Goal: Check status: Check status

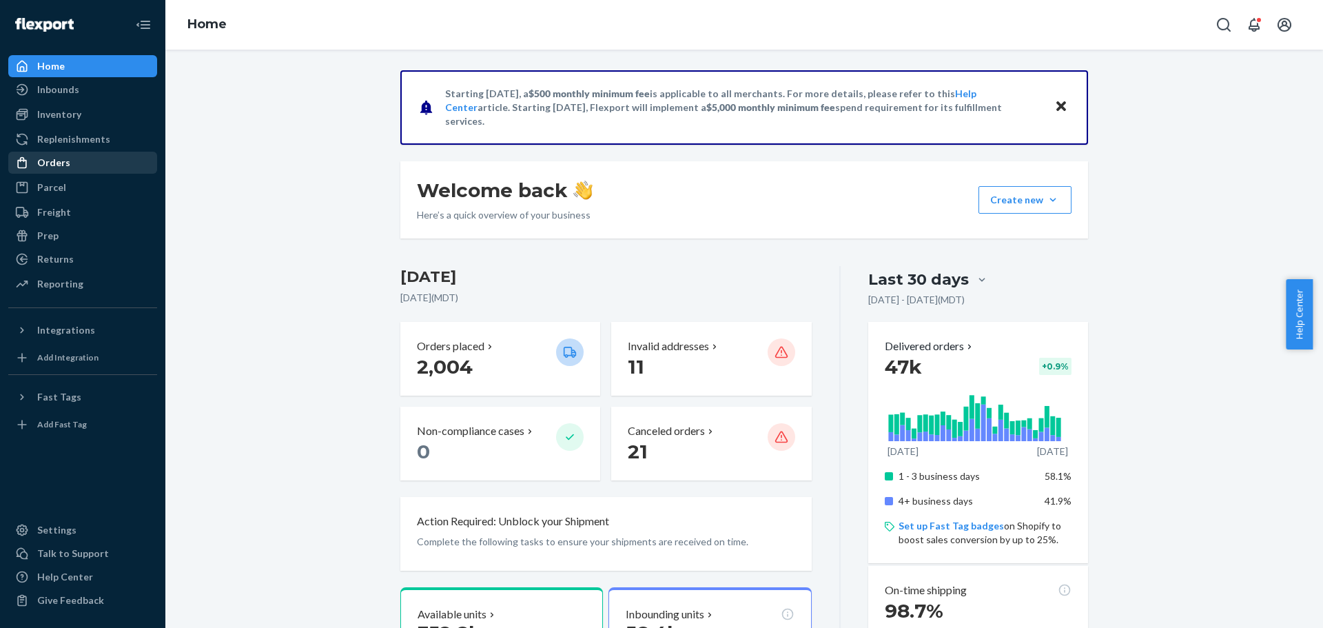
click at [67, 157] on div "Orders" at bounding box center [53, 163] width 33 height 14
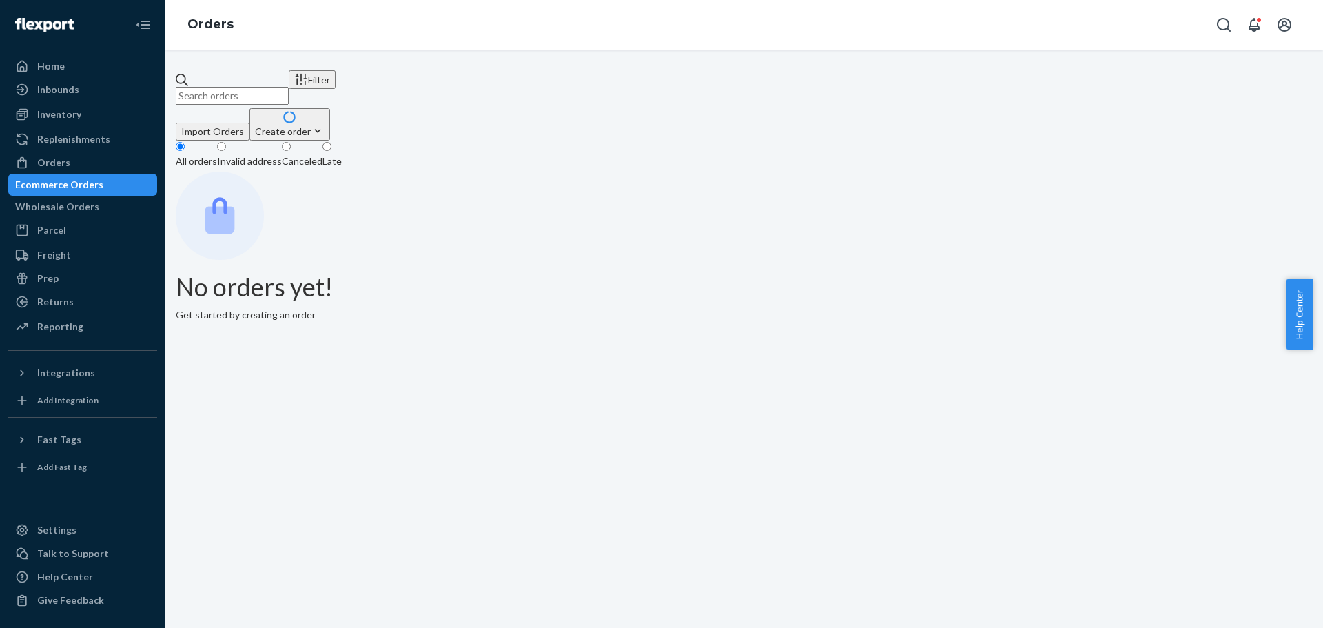
click at [289, 87] on input "text" at bounding box center [232, 96] width 113 height 18
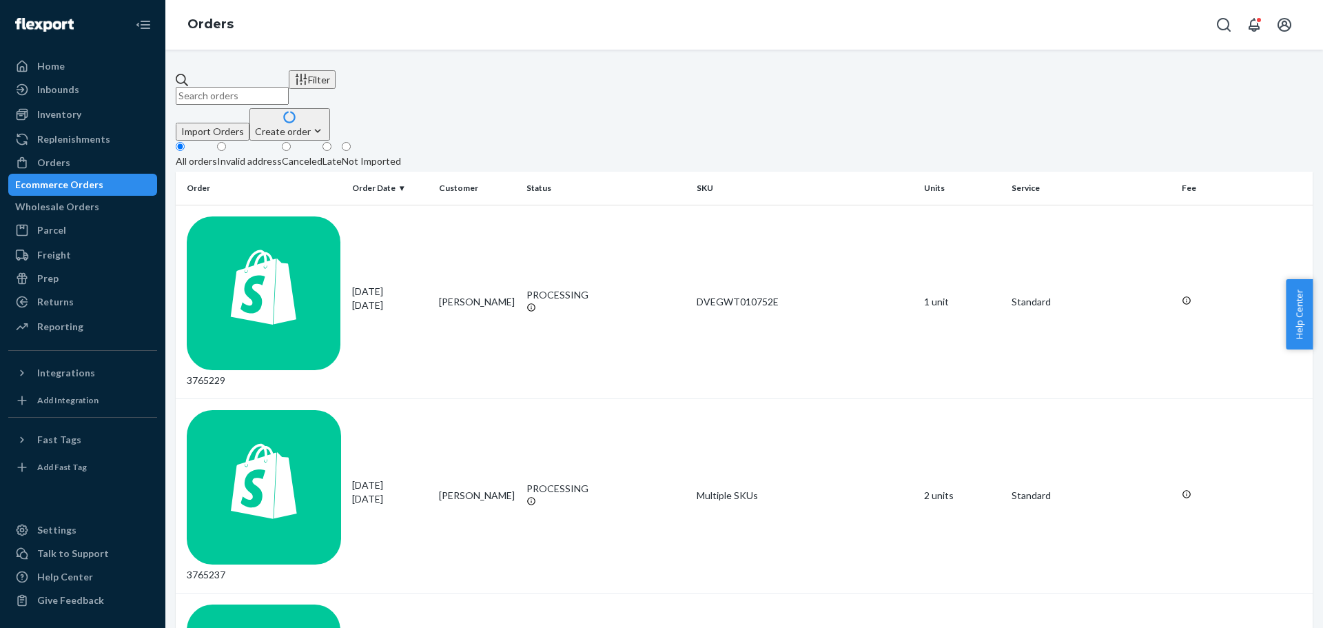
paste input "113-7279432-1719404"
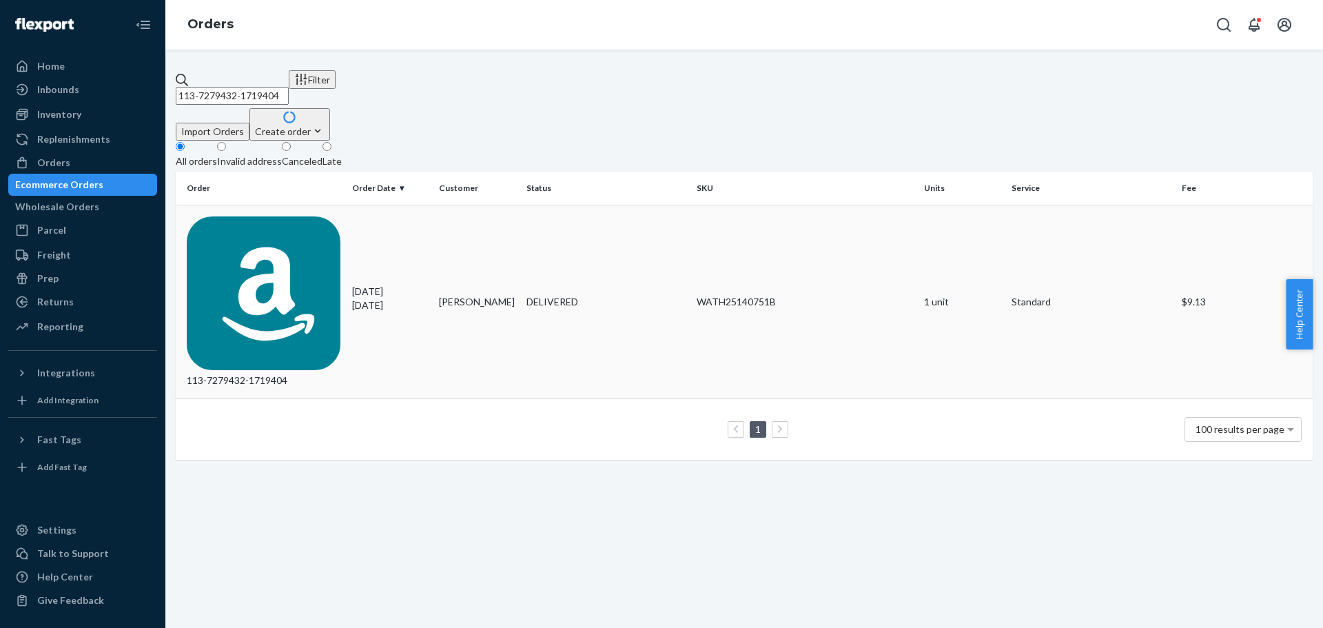
type input "113-7279432-1719404"
click at [261, 216] on div "113-7279432-1719404" at bounding box center [264, 302] width 154 height 172
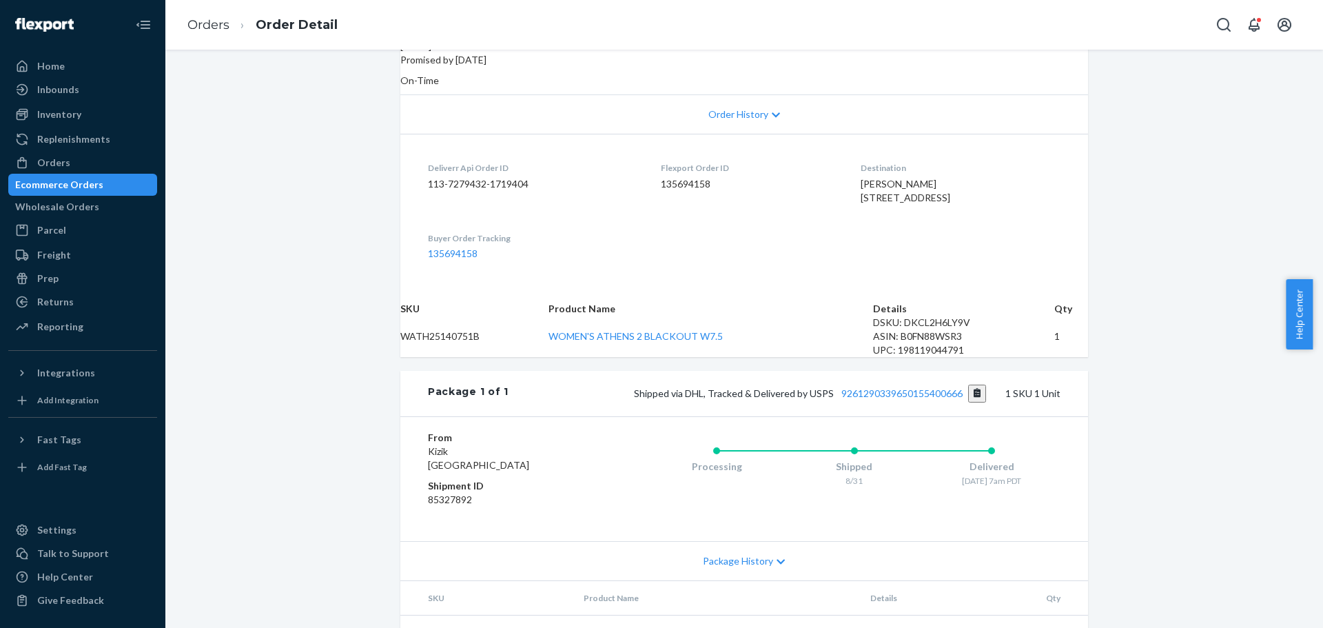
scroll to position [392, 0]
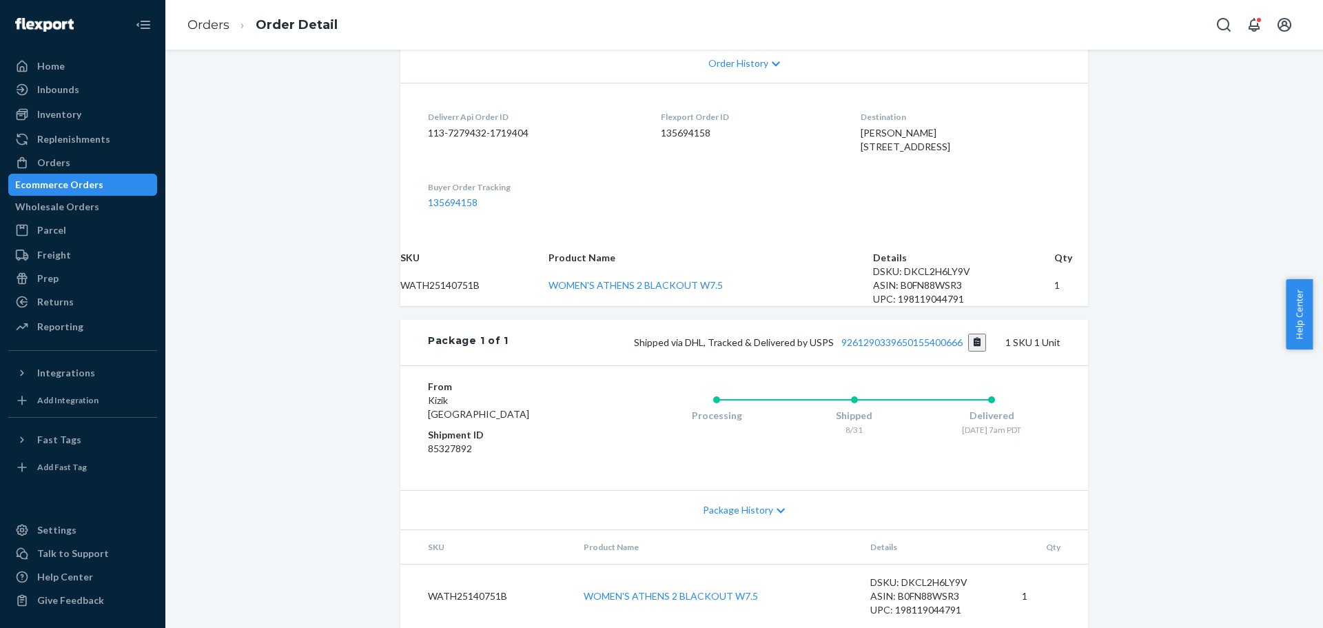
drag, startPoint x: 1193, startPoint y: 72, endPoint x: 1185, endPoint y: 74, distance: 8.5
click at [1192, 73] on div "Amazon Order # 113-7279432-1719404 • Standard / $9.13 View Details Submit Claim…" at bounding box center [744, 185] width 1158 height 886
click at [66, 167] on div "Orders" at bounding box center [53, 163] width 33 height 14
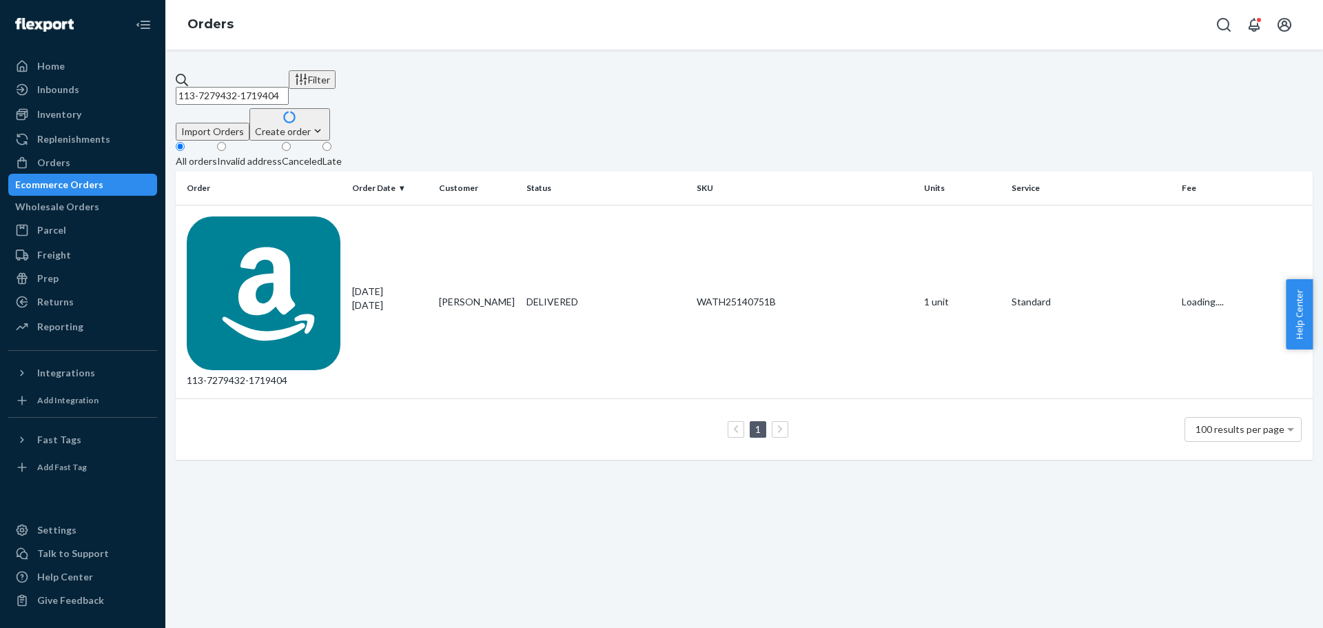
click at [245, 88] on input "113-7279432-1719404" at bounding box center [232, 96] width 113 height 18
paste input "2-5148187-5921853"
type input "112-5148187-5921853"
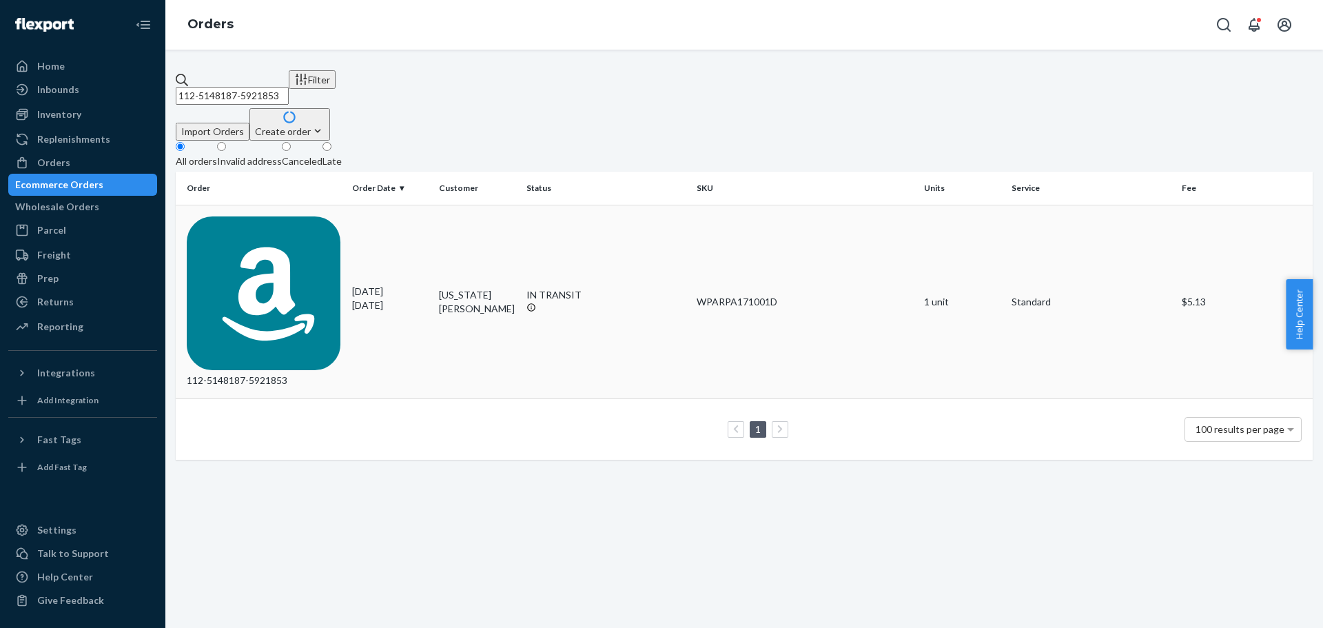
click at [278, 216] on div "112-5148187-5921853" at bounding box center [264, 302] width 154 height 172
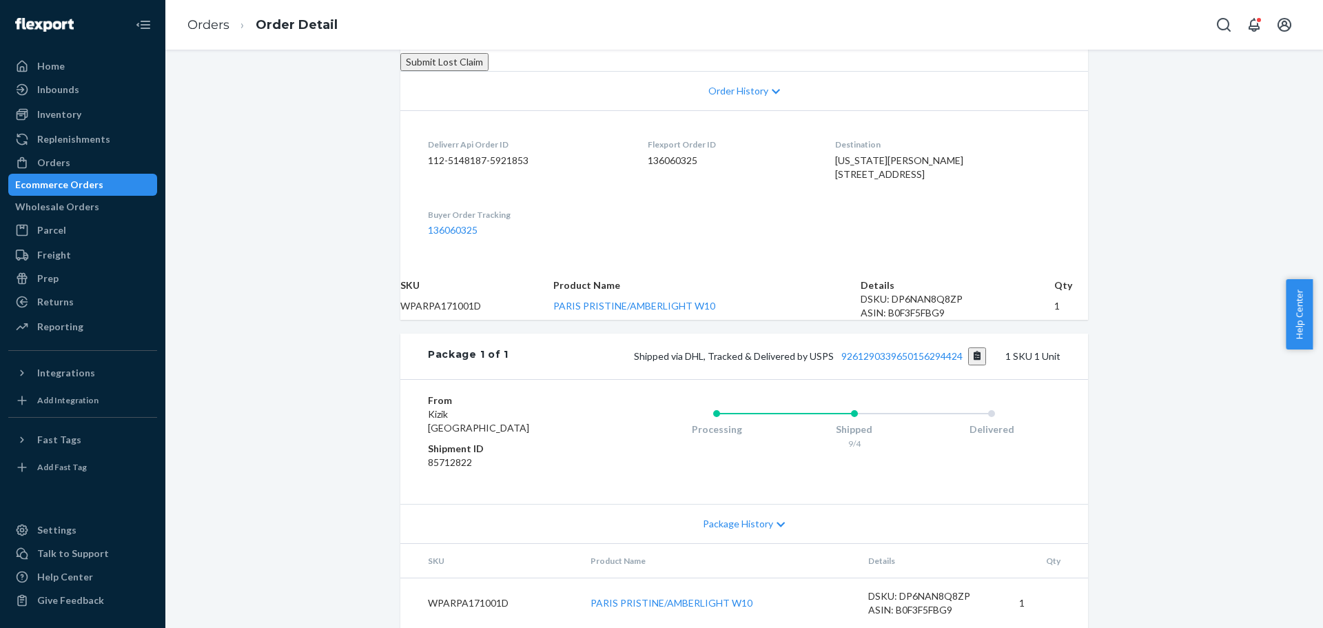
scroll to position [397, 0]
click at [871, 350] on link "9261290339650156294424" at bounding box center [902, 356] width 121 height 12
click at [50, 159] on div "Orders" at bounding box center [53, 163] width 33 height 14
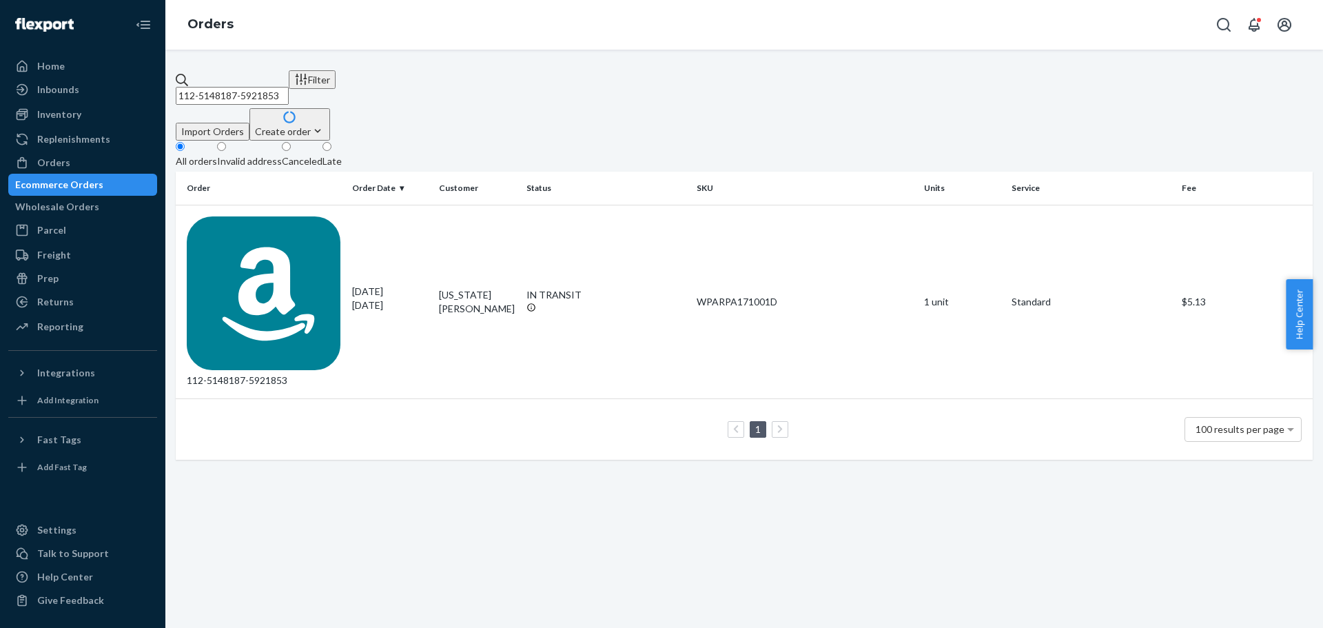
drag, startPoint x: 334, startPoint y: 86, endPoint x: 186, endPoint y: 86, distance: 147.5
click at [186, 87] on input "112-5148187-5921853" at bounding box center [232, 96] width 113 height 18
paste input "4-9754619-2586662"
type input "114-9754619-2586662"
click at [263, 216] on div "114-9754619-2586662" at bounding box center [264, 302] width 154 height 172
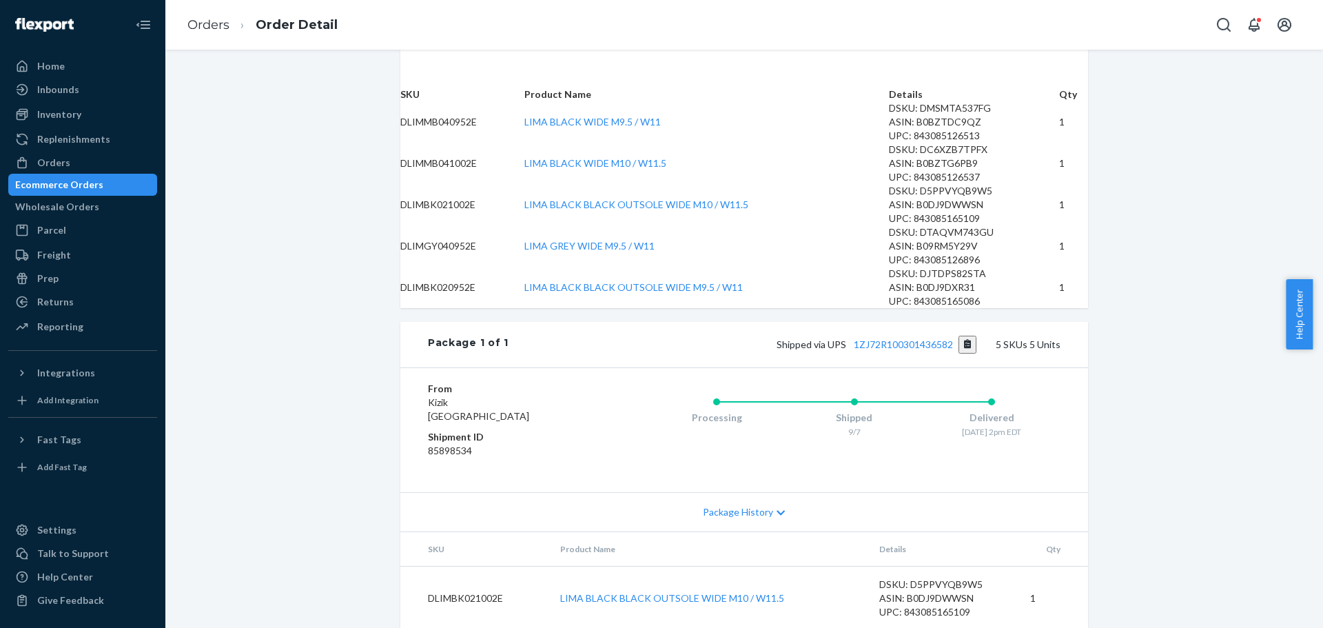
scroll to position [483, 0]
drag, startPoint x: 795, startPoint y: 420, endPoint x: 549, endPoint y: 418, distance: 246.1
click at [549, 311] on td "LIMA BLACK BLACK OUTSOLE WIDE M9.5 / W11" at bounding box center [707, 290] width 364 height 41
copy link "LIMA BLACK BLACK OUTSOLE WIDE M9.5 / W11"
click at [54, 164] on div "Orders" at bounding box center [53, 163] width 33 height 14
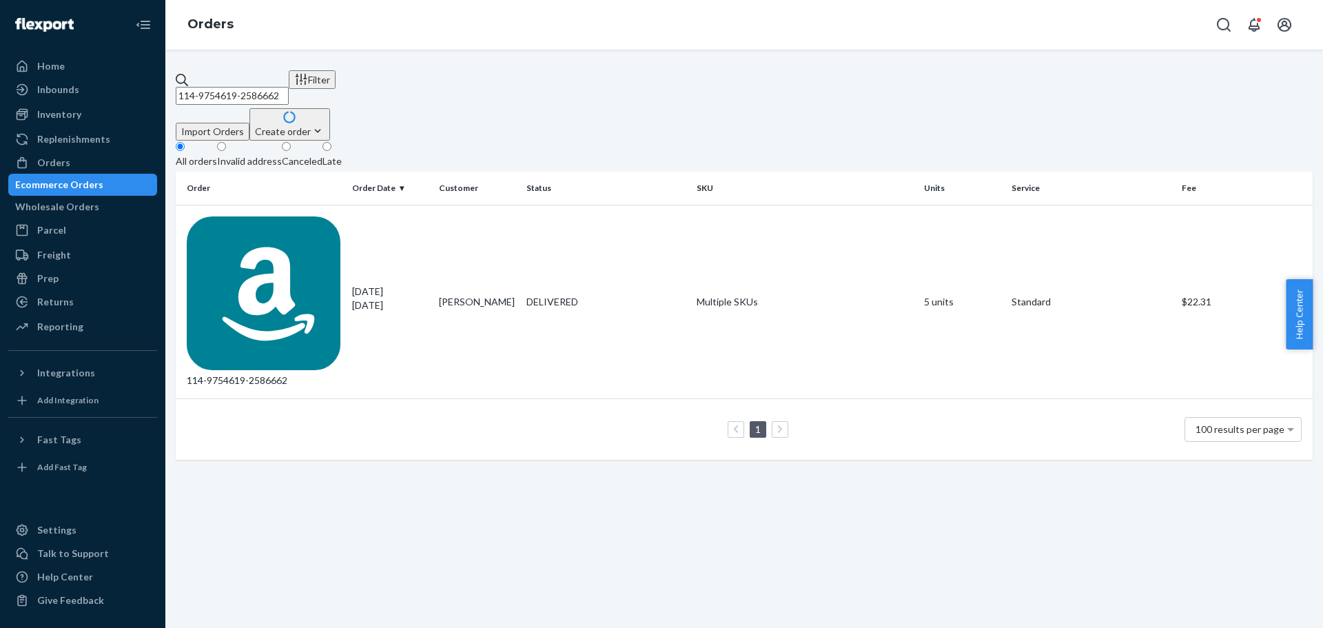
drag, startPoint x: 340, startPoint y: 79, endPoint x: 175, endPoint y: 82, distance: 164.8
click at [175, 82] on div "114-9754619-2586662 Filter Import Orders Create order Ecommerce order Removal o…" at bounding box center [744, 339] width 1158 height 578
paste input "0915411-244581"
type input "114-0915411-2445812"
click at [273, 216] on div "114-0915411-2445812" at bounding box center [264, 302] width 154 height 172
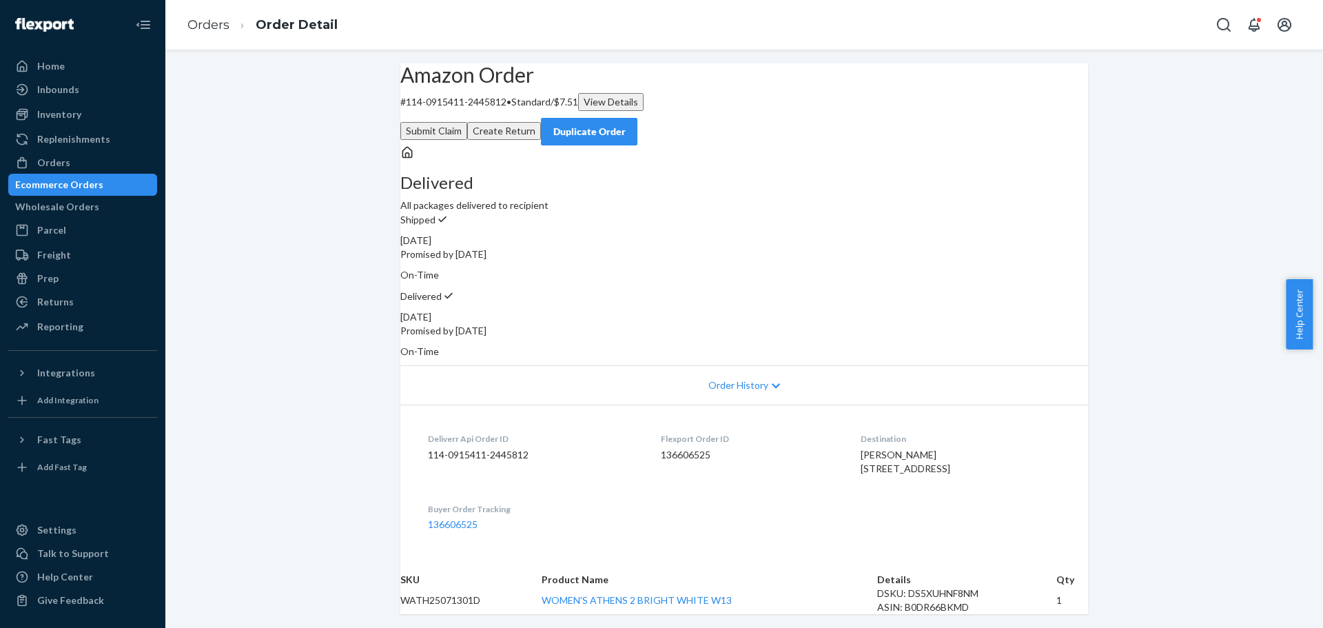
scroll to position [207, 0]
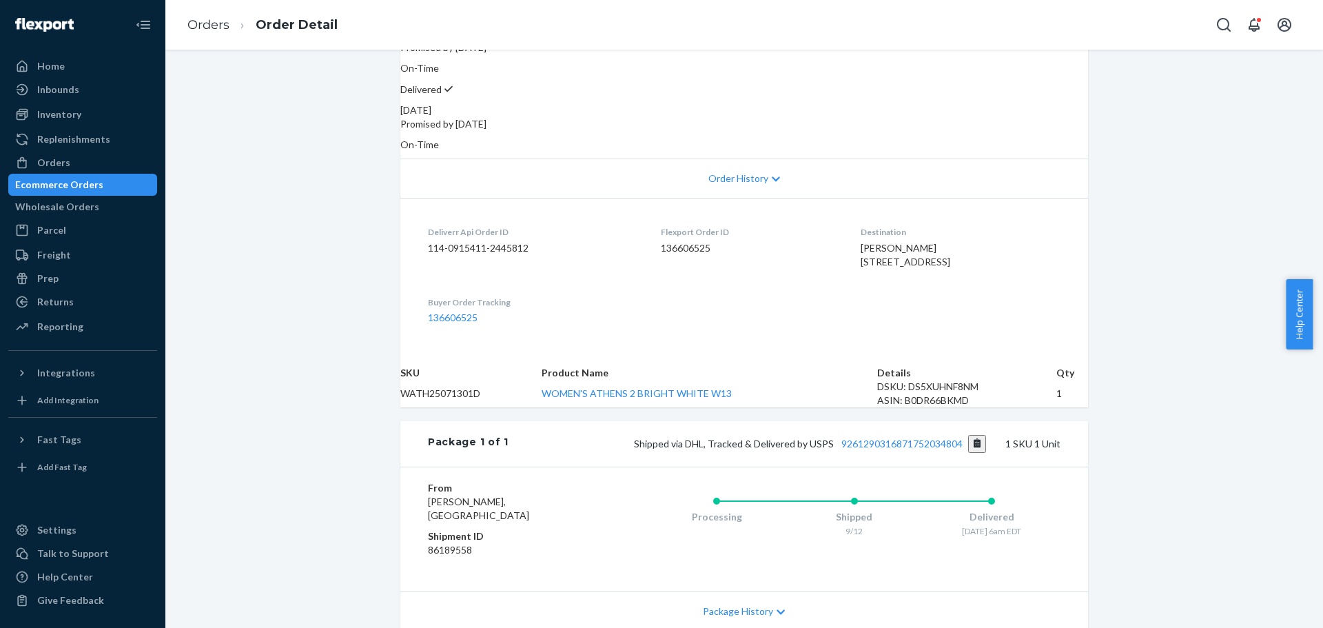
click at [786, 407] on td "WOMEN'S ATHENS 2 BRIGHT WHITE W13" at bounding box center [710, 394] width 336 height 28
drag, startPoint x: 747, startPoint y: 436, endPoint x: 575, endPoint y: 436, distance: 172.3
click at [575, 407] on td "WOMEN'S ATHENS 2 BRIGHT WHITE W13" at bounding box center [710, 394] width 336 height 28
copy link "WOMEN'S ATHENS 2 BRIGHT WHITE W13"
click at [69, 168] on div "Orders" at bounding box center [83, 162] width 146 height 19
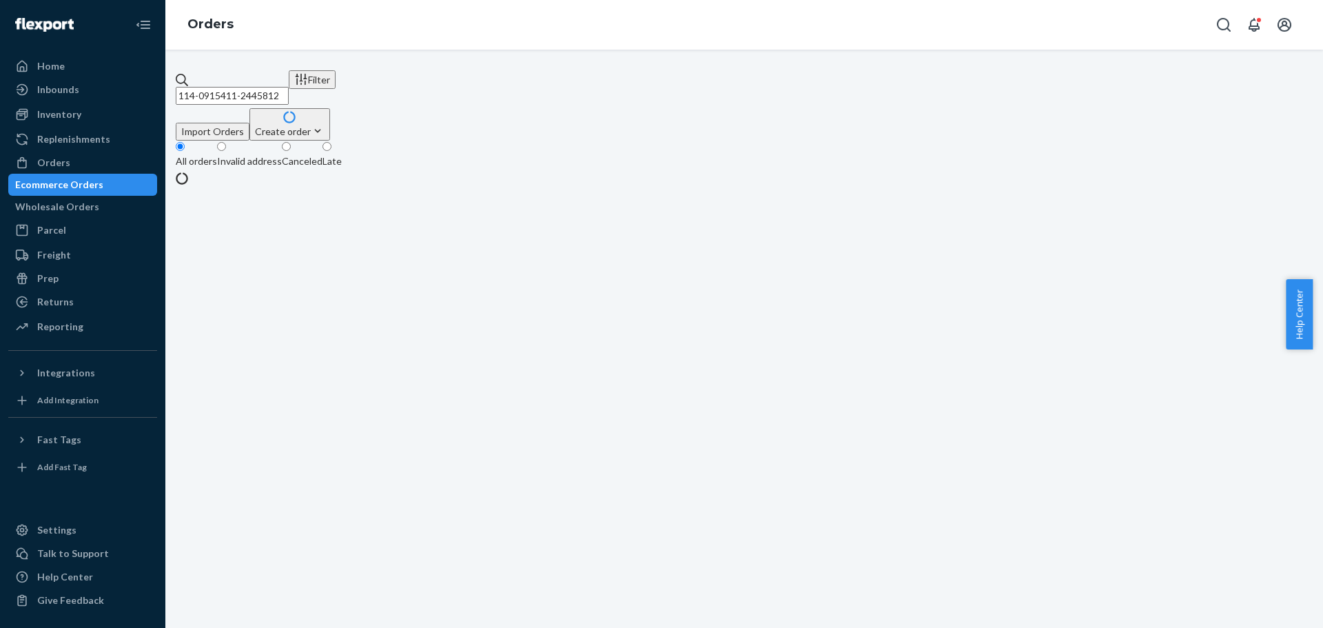
click at [241, 87] on input "114-0915411-2445812" at bounding box center [232, 96] width 113 height 18
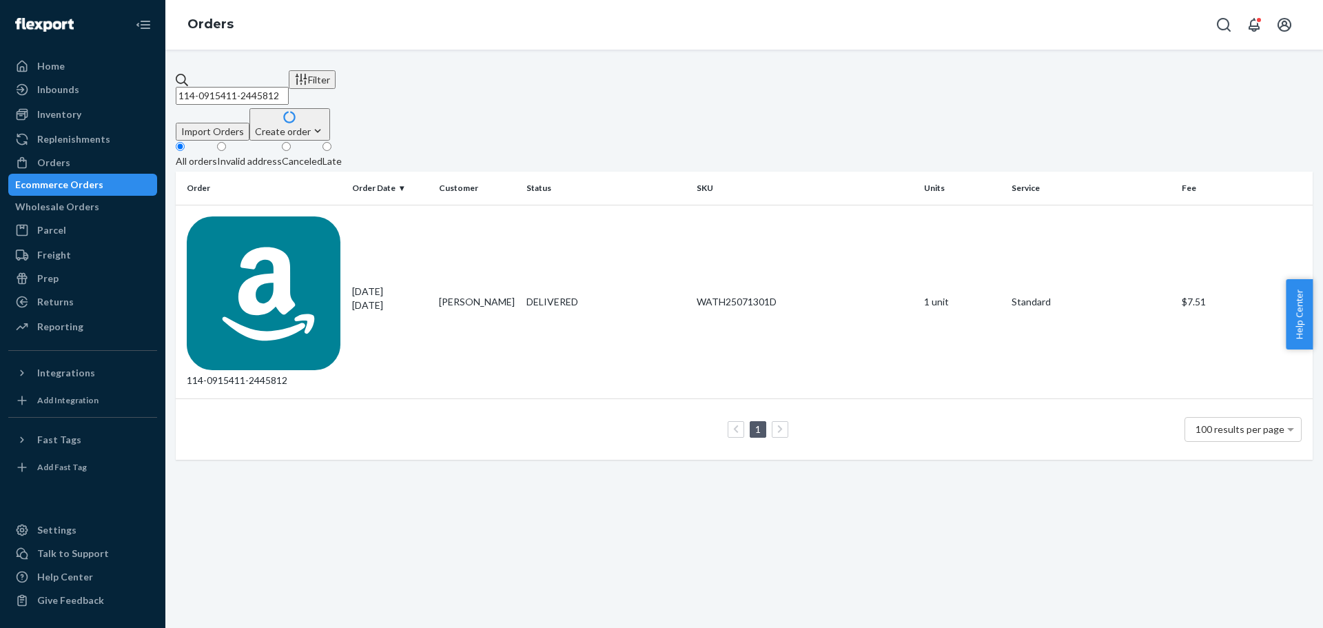
click at [241, 87] on input "114-0915411-2445812" at bounding box center [232, 96] width 113 height 18
paste input "6850272-2658665"
type input "114-6850272-2658665"
click at [271, 218] on div "114-6850272-2658665" at bounding box center [264, 302] width 154 height 172
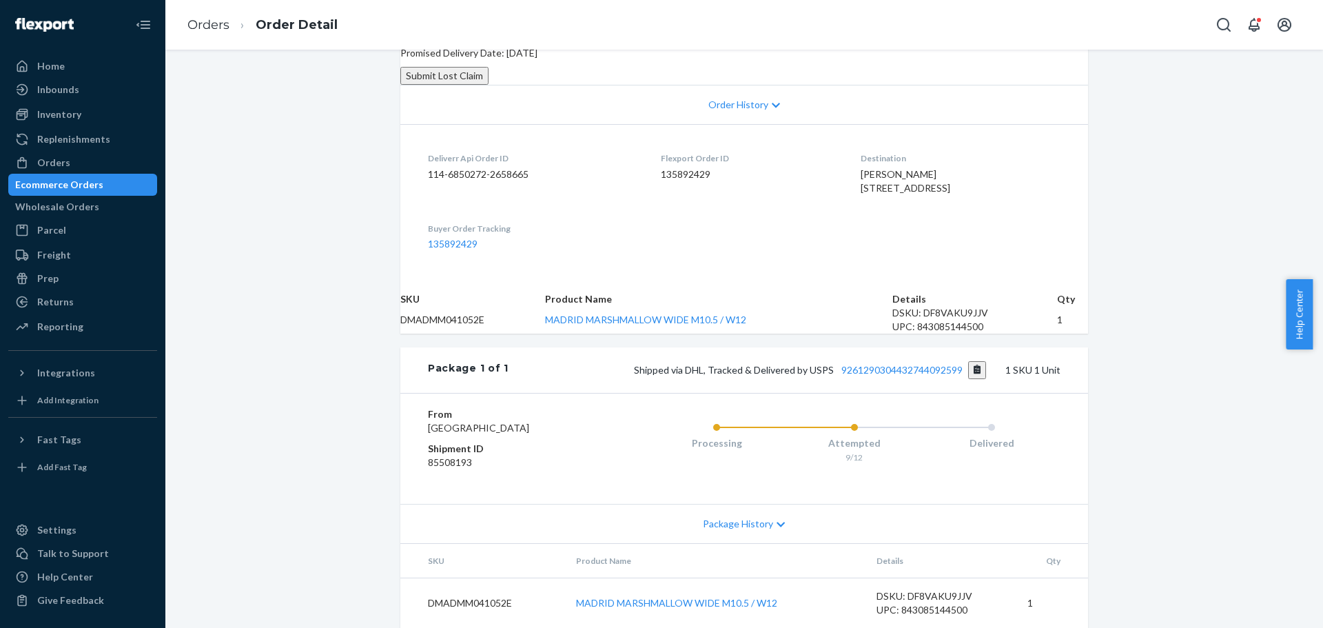
scroll to position [345, 0]
click at [880, 376] on link "9261290304432744092599" at bounding box center [902, 370] width 121 height 12
click at [79, 159] on div "Orders" at bounding box center [83, 162] width 146 height 19
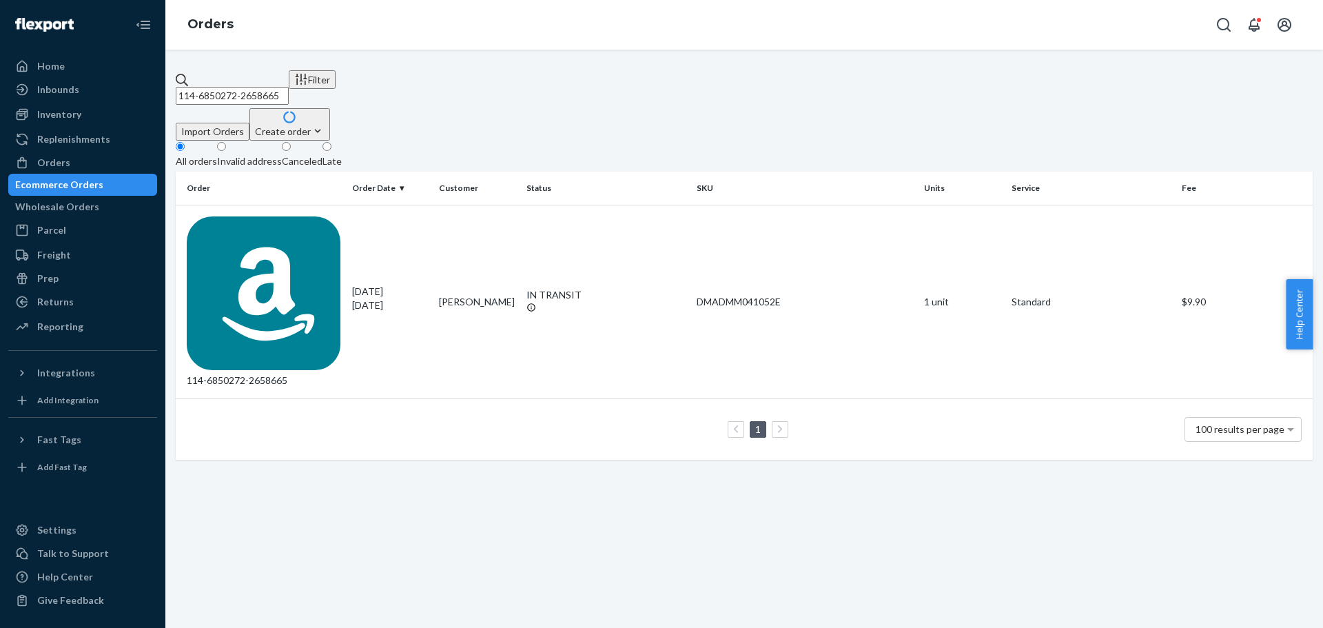
drag, startPoint x: 327, startPoint y: 81, endPoint x: 198, endPoint y: 90, distance: 129.9
click at [198, 90] on div "114-6850272-2658665" at bounding box center [232, 89] width 113 height 32
paste input "3-2666244-6706617"
type input "113-2666244-6706617"
click at [304, 216] on div "113-2666244-6706617" at bounding box center [264, 302] width 154 height 172
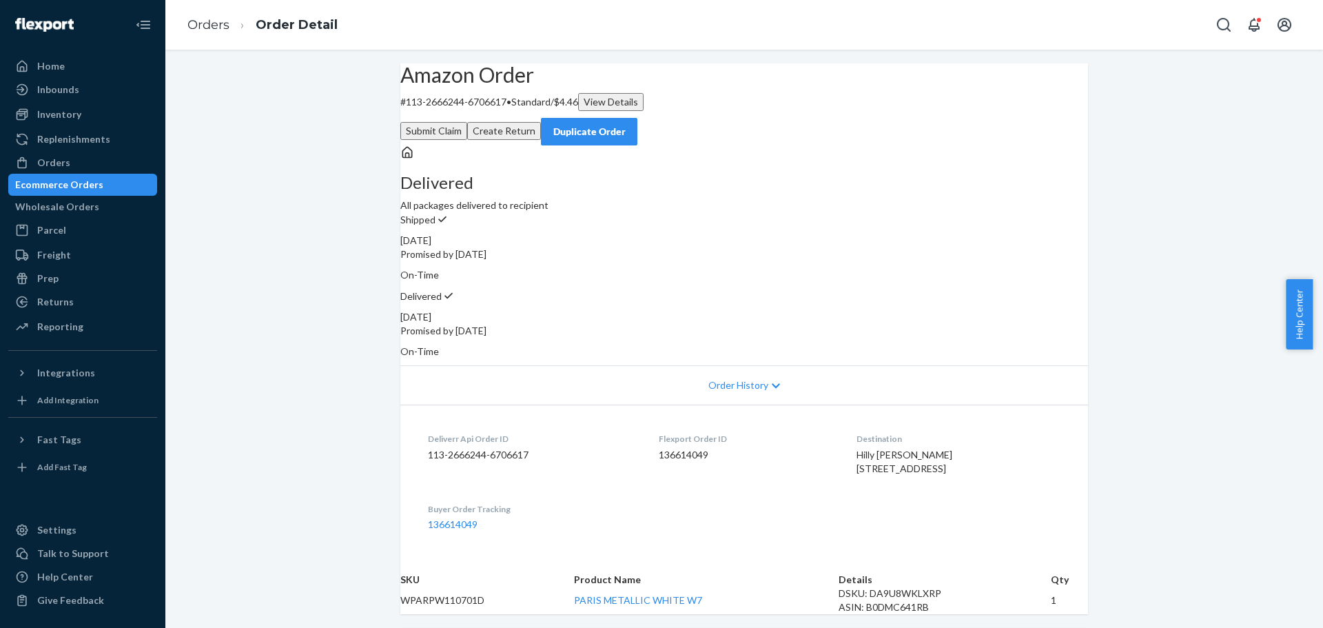
scroll to position [207, 0]
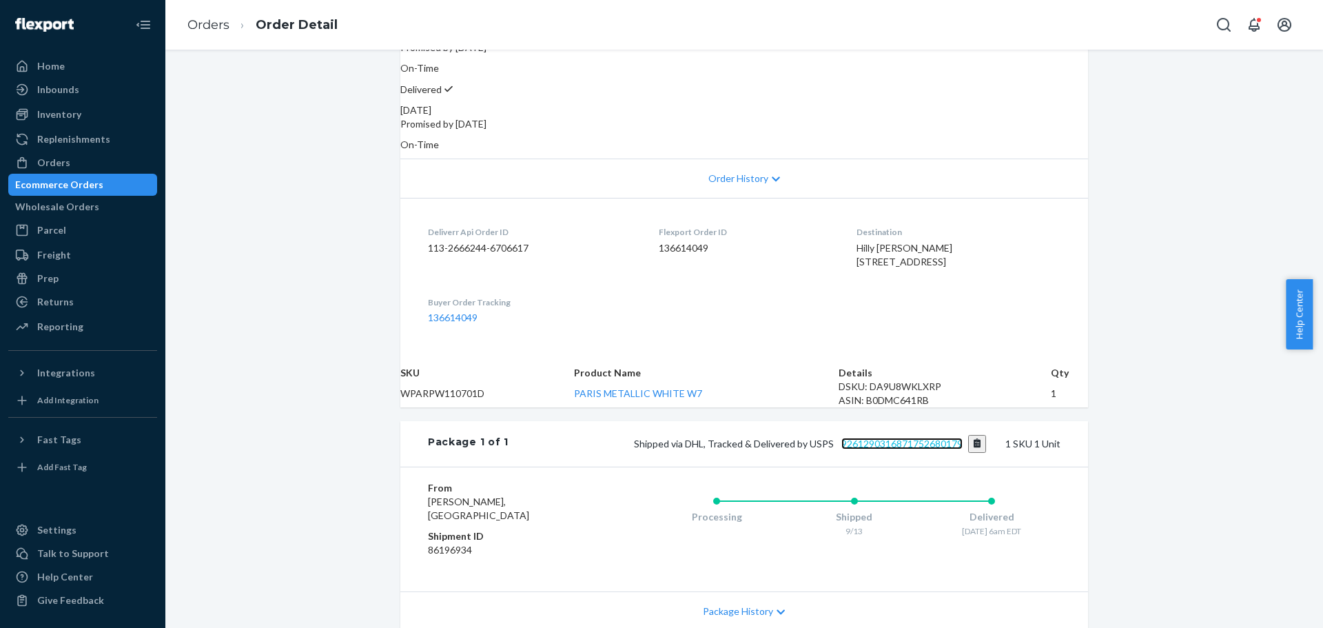
click at [900, 449] on link "9261290316871752680179" at bounding box center [902, 444] width 121 height 12
click at [66, 159] on div "Orders" at bounding box center [53, 163] width 33 height 14
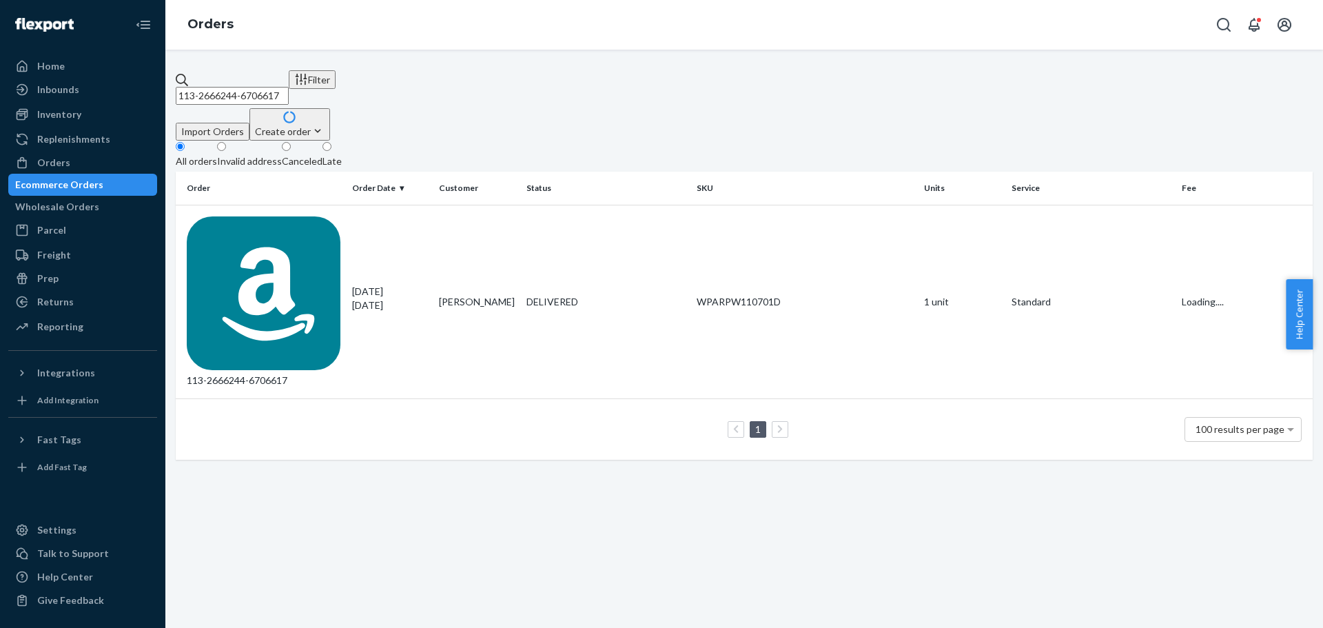
click at [289, 88] on input "113-2666244-6706617" at bounding box center [232, 96] width 113 height 18
paste input "2-2999649-7788255"
type input "112-2999649-7788255"
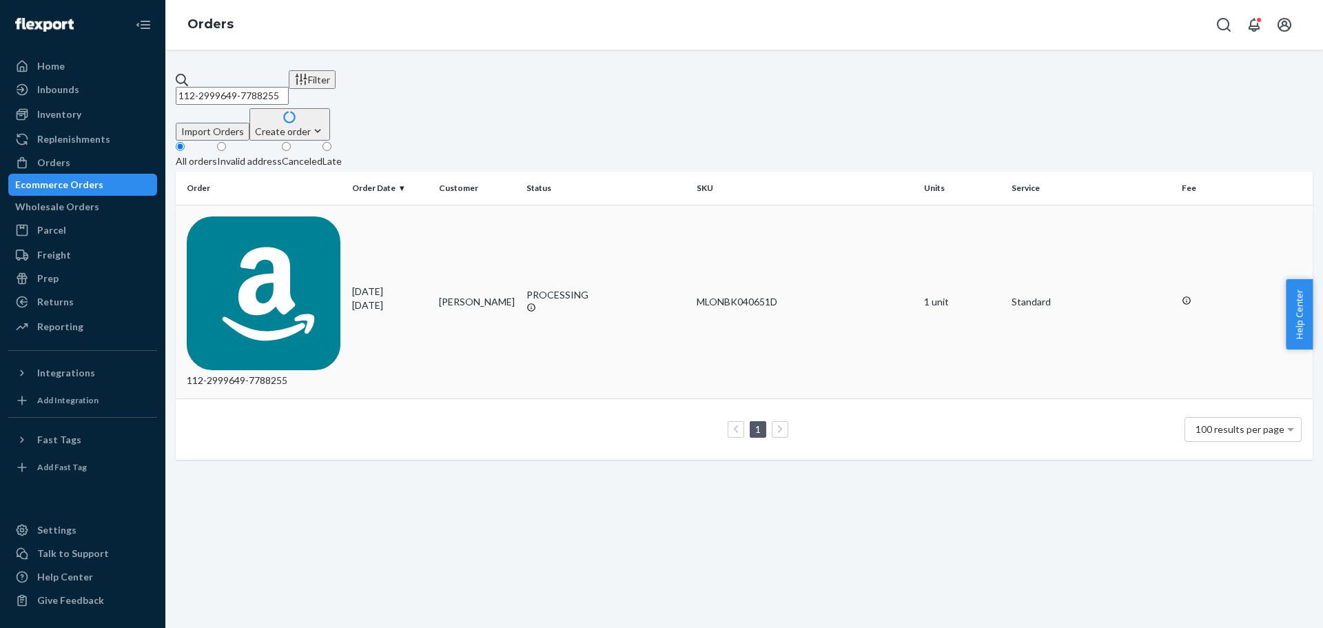
click at [272, 216] on div "112-2999649-7788255" at bounding box center [264, 302] width 154 height 172
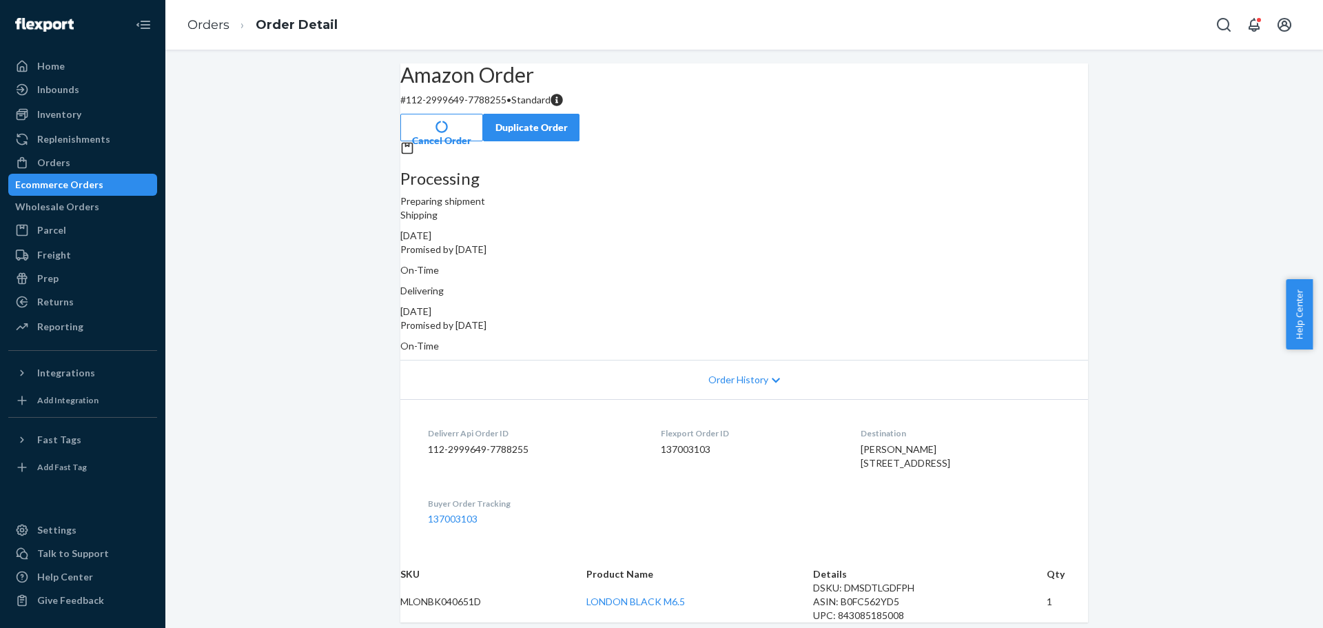
click at [1155, 456] on div "Amazon Order # 112-2999649-7788255 • Standard Cancel Order Duplicate Order Proc…" at bounding box center [744, 482] width 1158 height 838
click at [483, 114] on button "Cancel Order" at bounding box center [441, 128] width 83 height 28
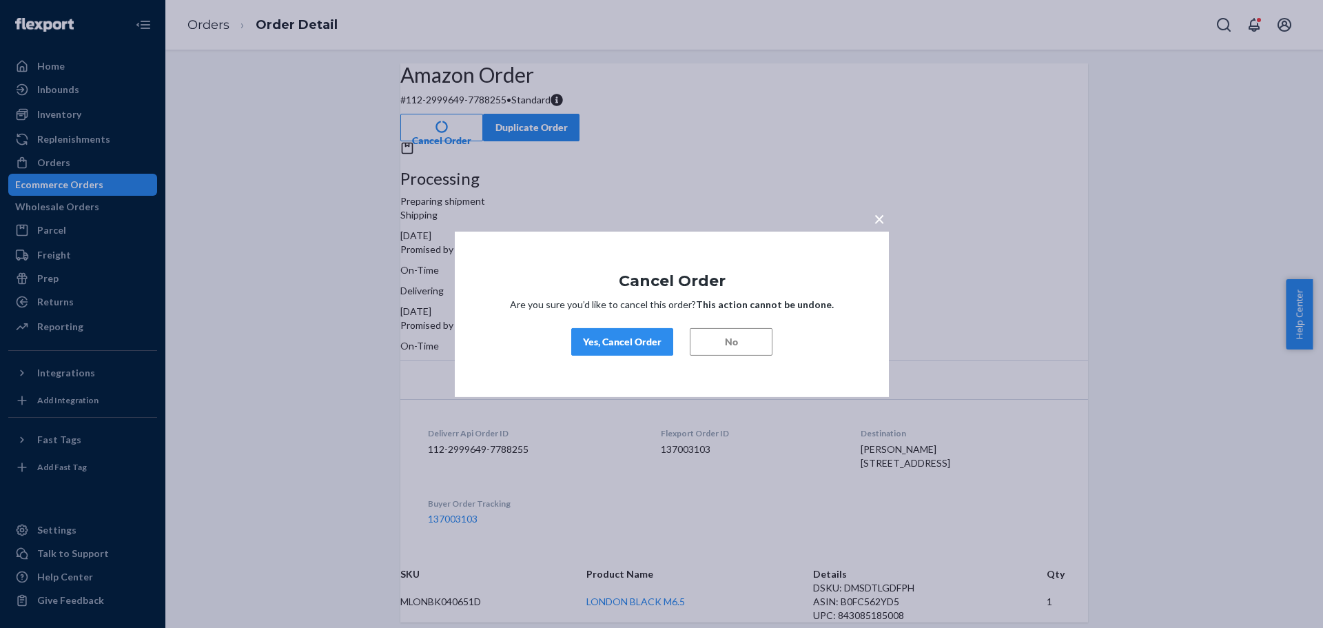
click at [631, 340] on div "Yes, Cancel Order" at bounding box center [622, 342] width 79 height 14
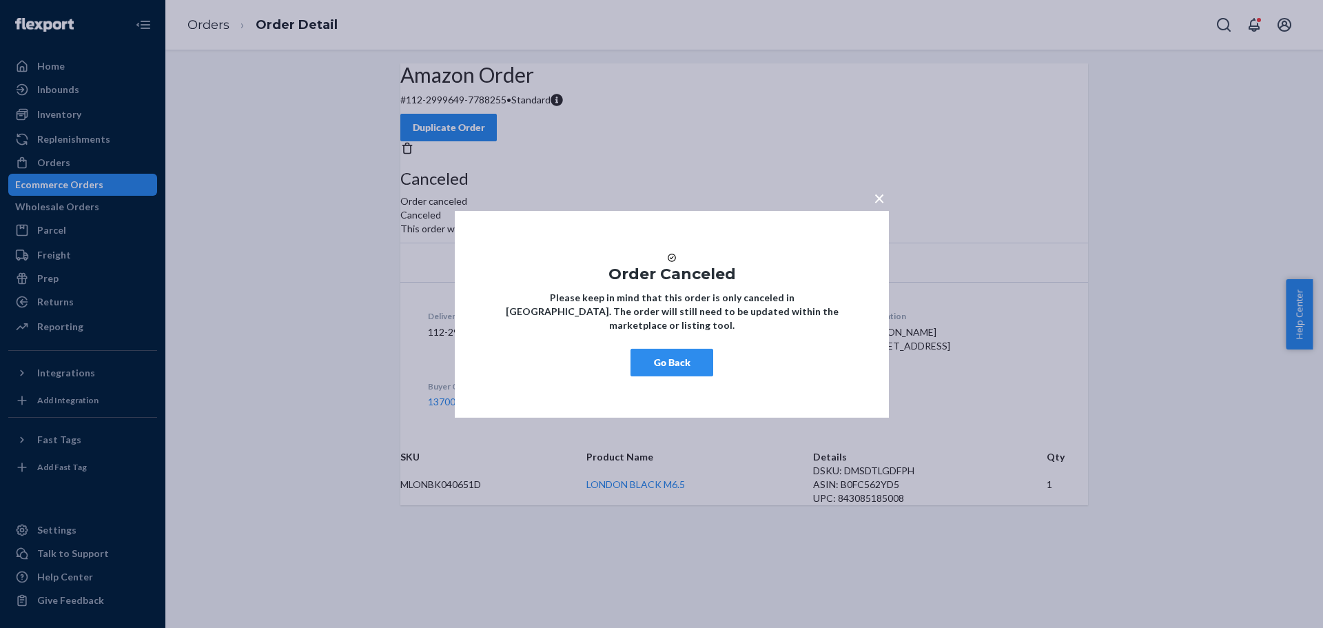
click at [879, 185] on span "×" at bounding box center [879, 196] width 11 height 23
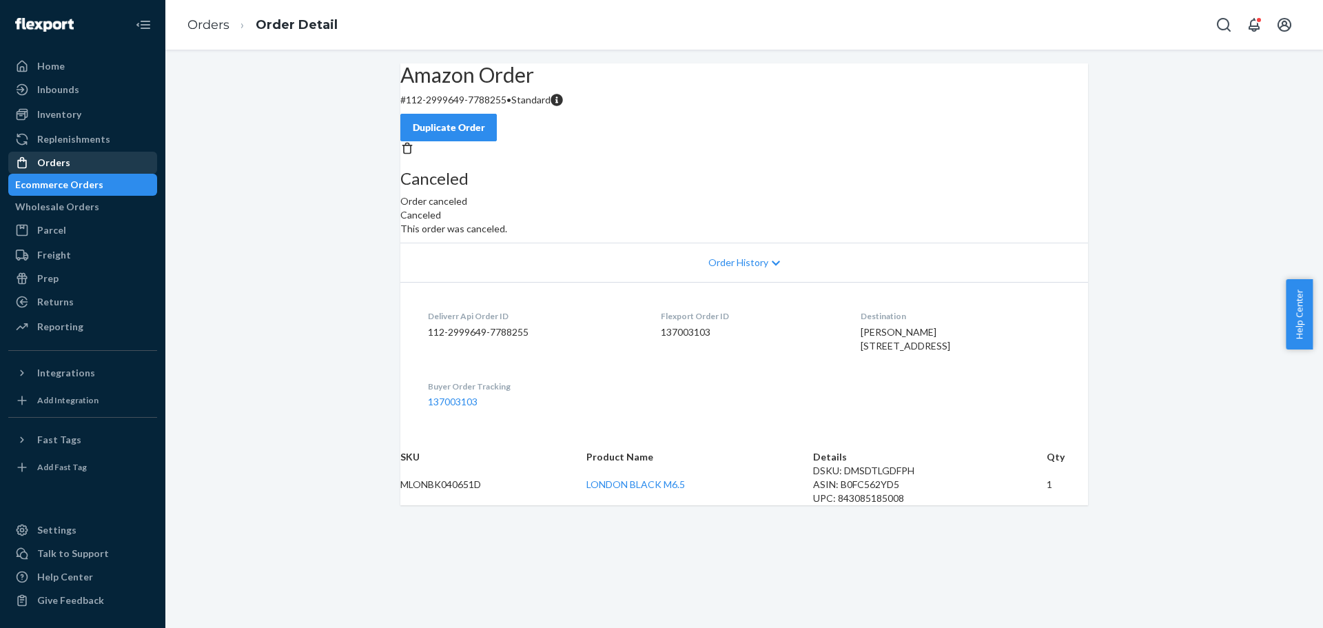
click at [61, 165] on div "Orders" at bounding box center [53, 163] width 33 height 14
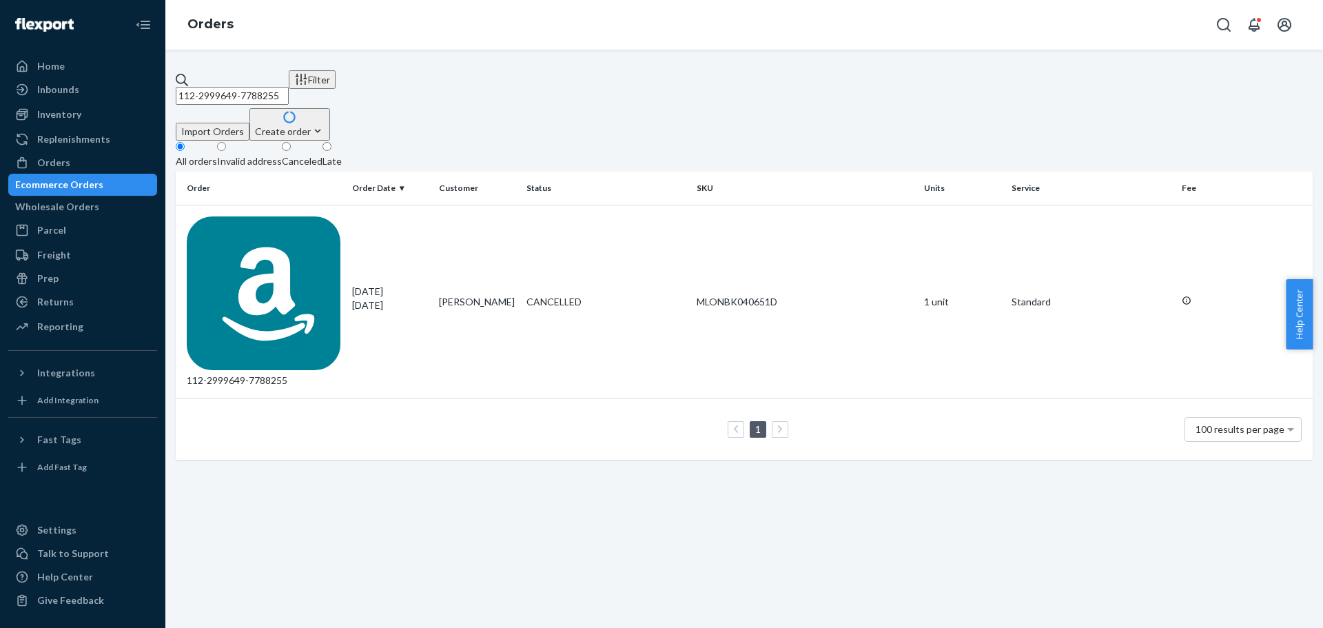
click at [278, 87] on input "112-2999649-7788255" at bounding box center [232, 96] width 113 height 18
paste input "SO400310740"
type input "SO400310740"
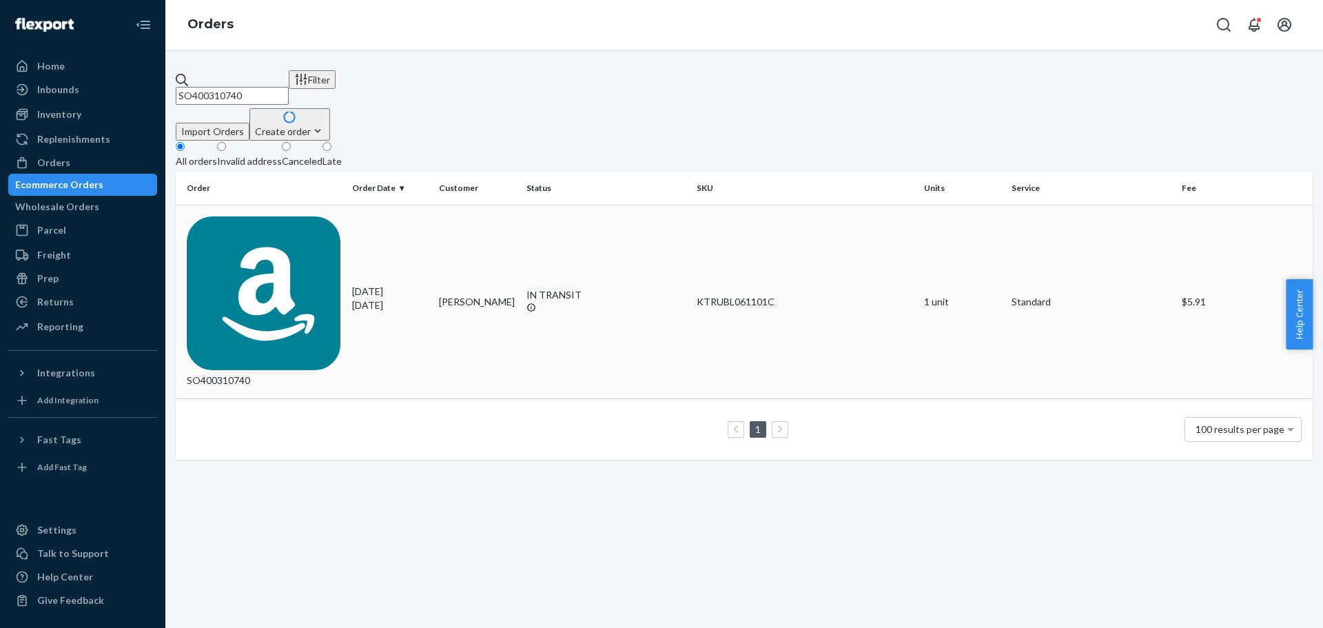
click at [260, 216] on div "SO400310740" at bounding box center [264, 302] width 154 height 172
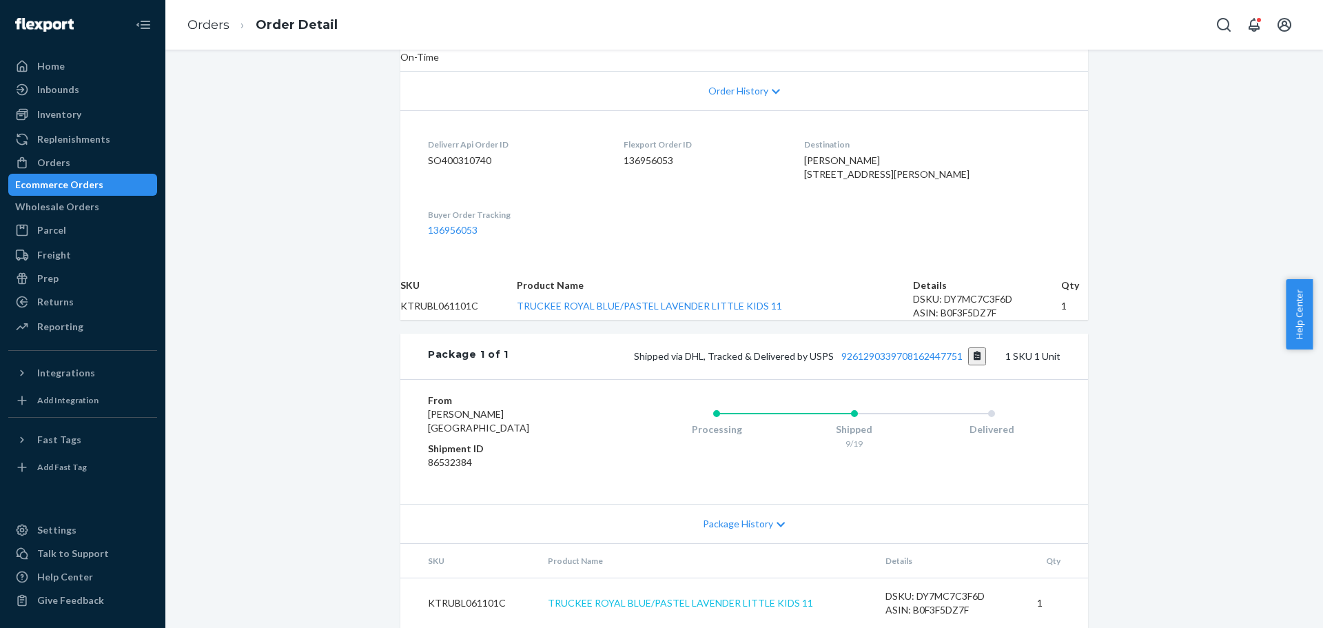
scroll to position [364, 0]
click at [862, 350] on link "9261290339708162447751" at bounding box center [902, 356] width 121 height 12
click at [63, 165] on div "Orders" at bounding box center [53, 163] width 33 height 14
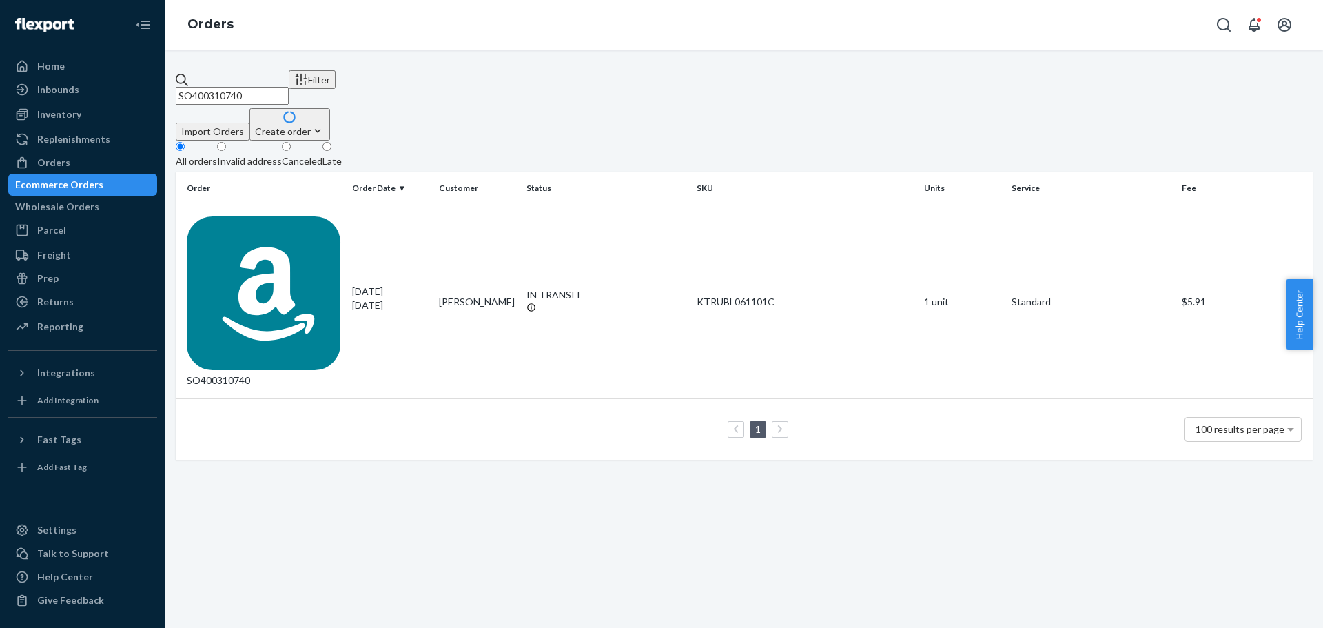
click at [245, 94] on input "SO400310740" at bounding box center [232, 96] width 113 height 18
paste input "3749397"
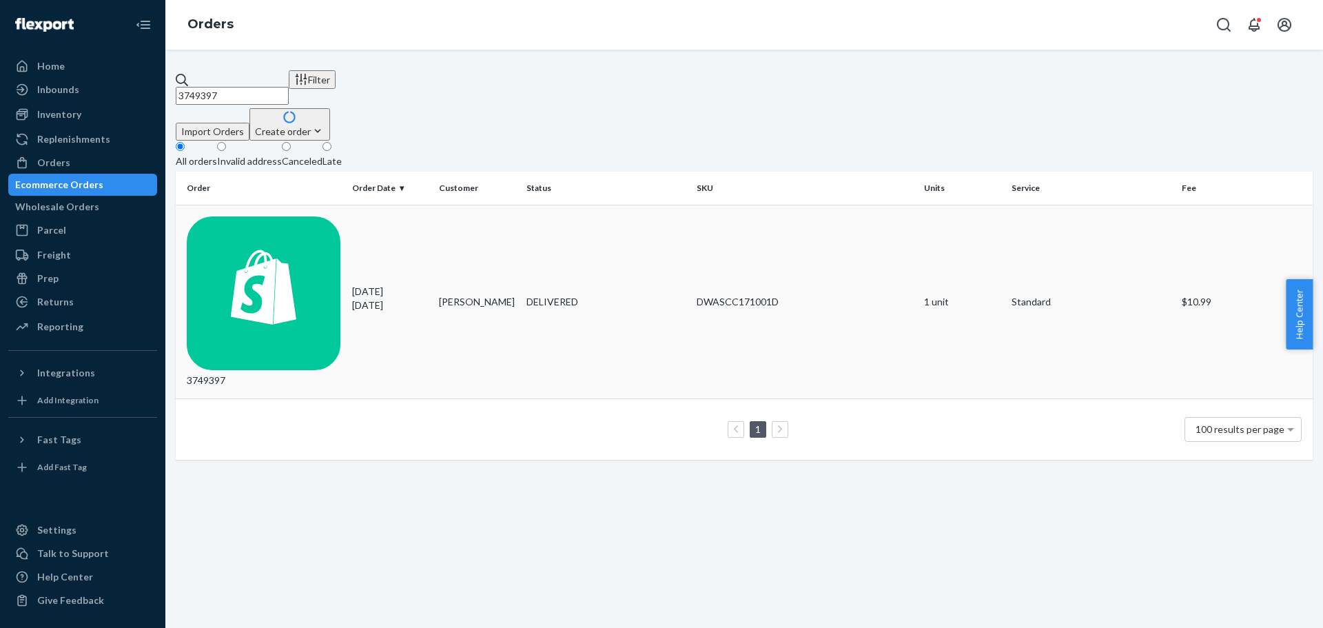
type input "3749397"
click at [242, 216] on div "3749397" at bounding box center [264, 302] width 154 height 172
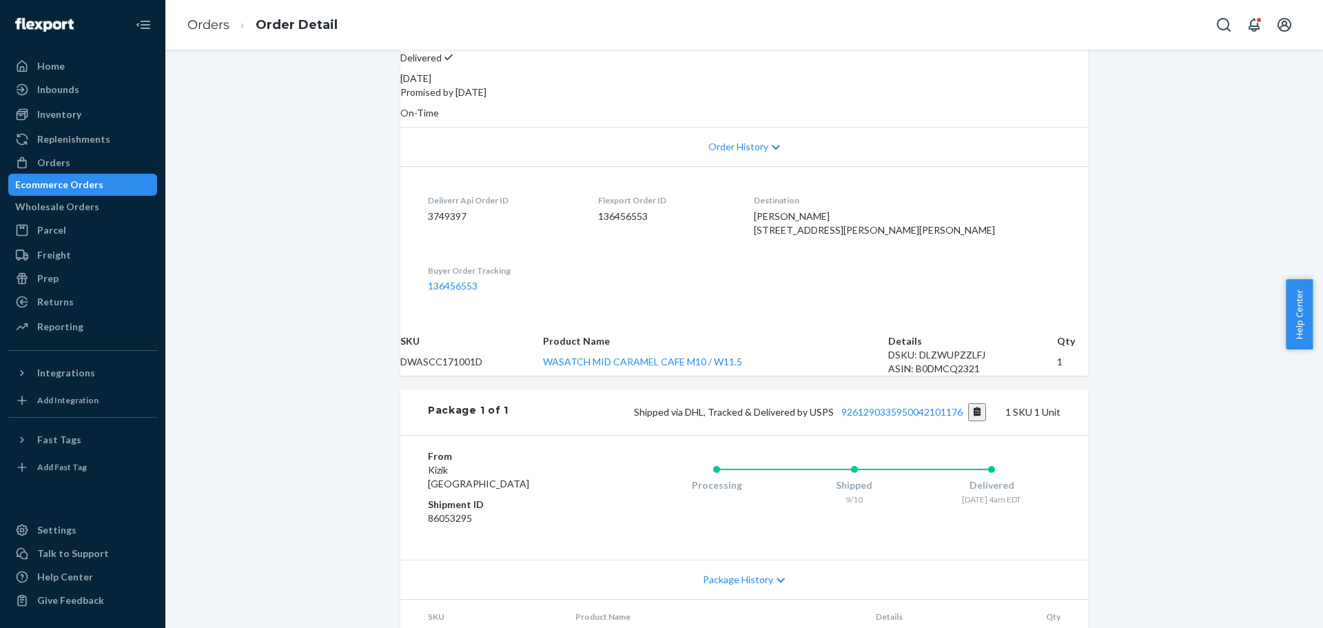
scroll to position [276, 0]
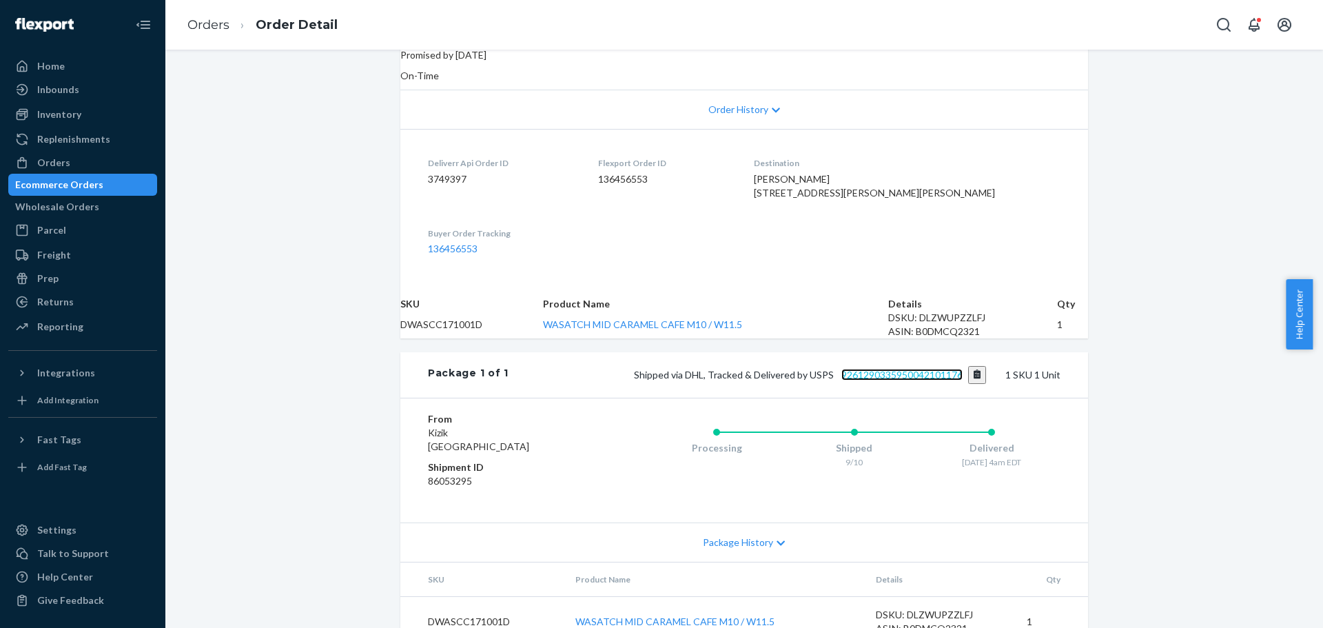
click at [933, 380] on link "9261290335950042101176" at bounding box center [902, 375] width 121 height 12
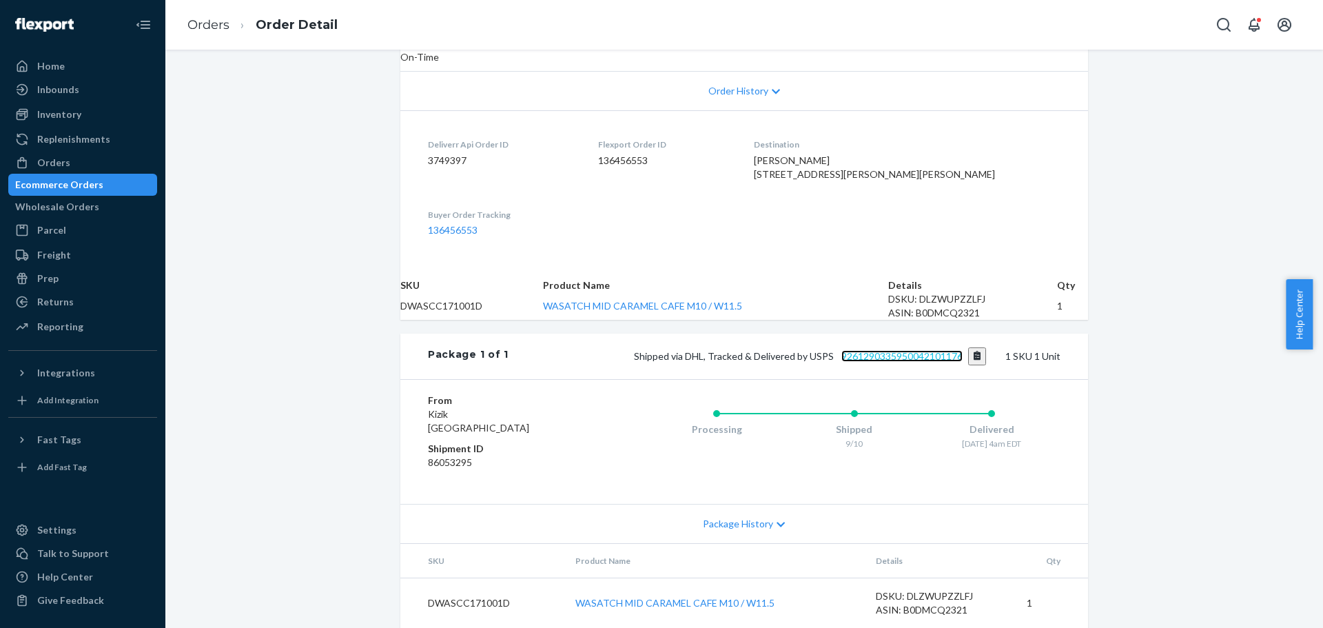
scroll to position [295, 0]
